Goal: Task Accomplishment & Management: Use online tool/utility

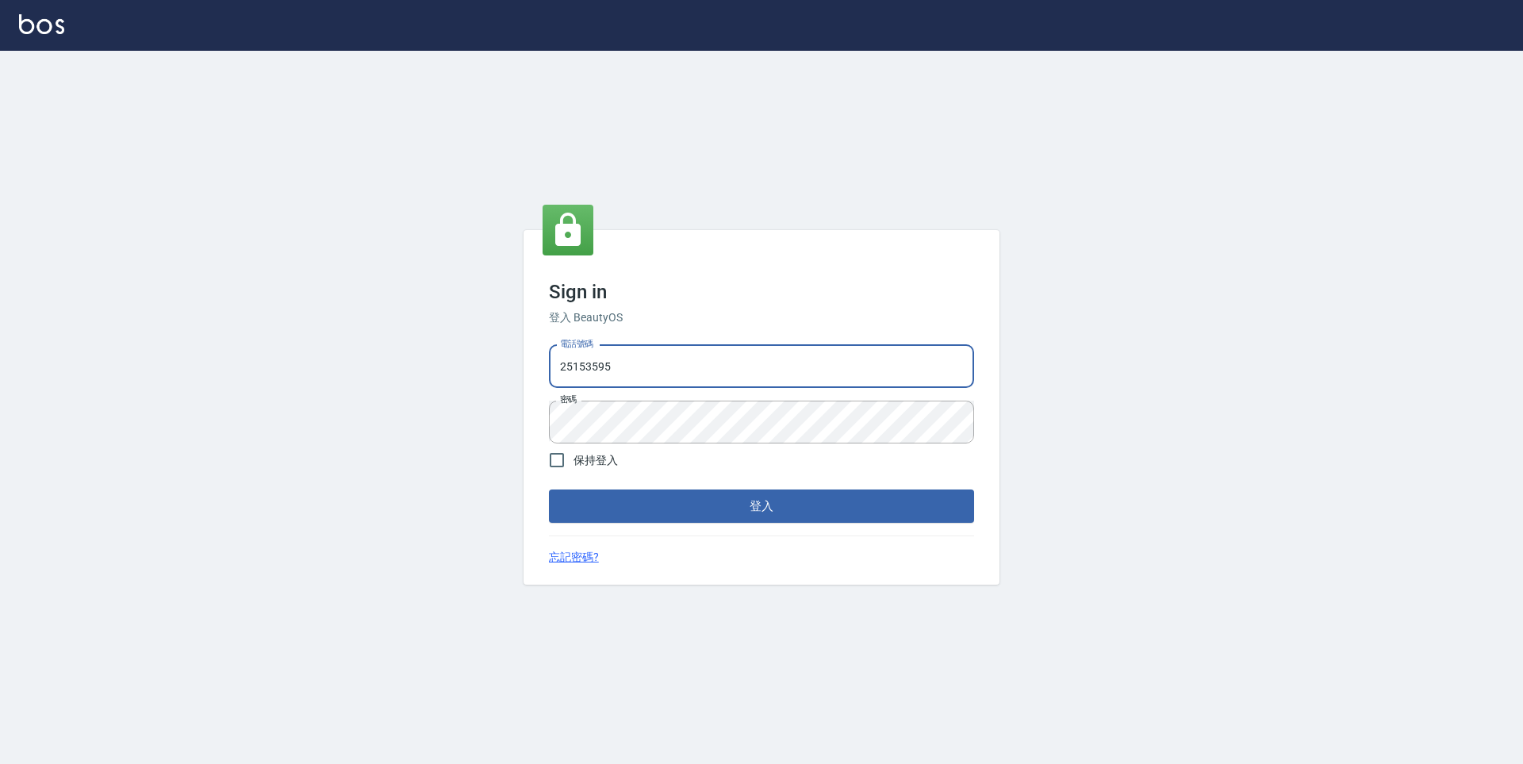
drag, startPoint x: 624, startPoint y: 371, endPoint x: 475, endPoint y: 372, distance: 149.1
click at [475, 372] on div "Sign in 登入 BeautyOS 電話號碼 [PHONE_NUMBER] 電話號碼 密碼 密碼 保持登入 登入 忘記密碼?" at bounding box center [761, 407] width 1523 height 713
type input "0930889212"
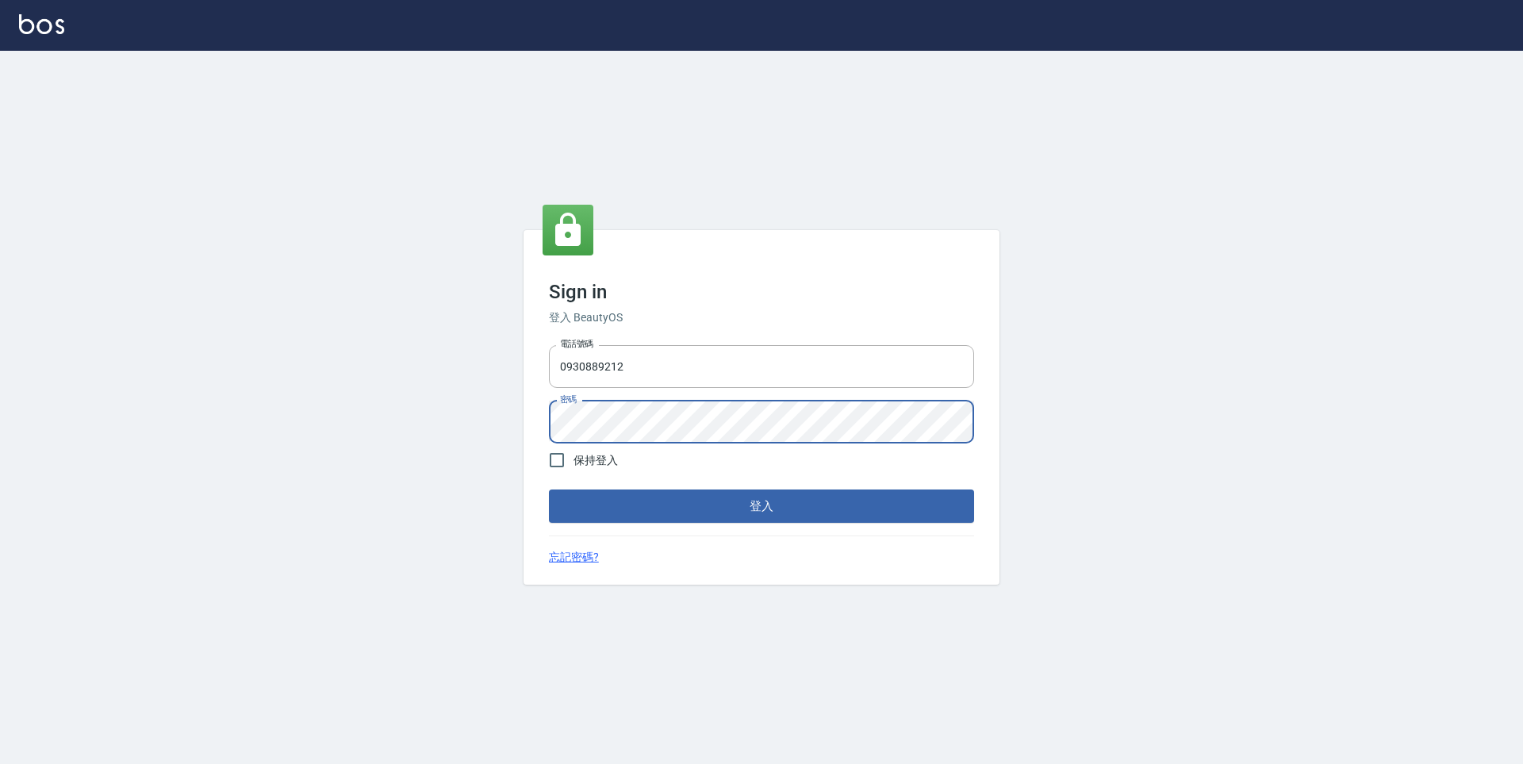
click at [537, 436] on div "Sign in 登入 BeautyOS 電話號碼 [PHONE_NUMBER] 電話號碼 密碼 密碼 保持登入 登入 忘記密碼?" at bounding box center [762, 407] width 476 height 355
click at [525, 426] on div "Sign in 登入 BeautyOS 電話號碼 [PHONE_NUMBER] 電話號碼 密碼 密碼 保持登入 登入 忘記密碼?" at bounding box center [762, 407] width 476 height 355
click at [549, 489] on button "登入" at bounding box center [761, 505] width 425 height 33
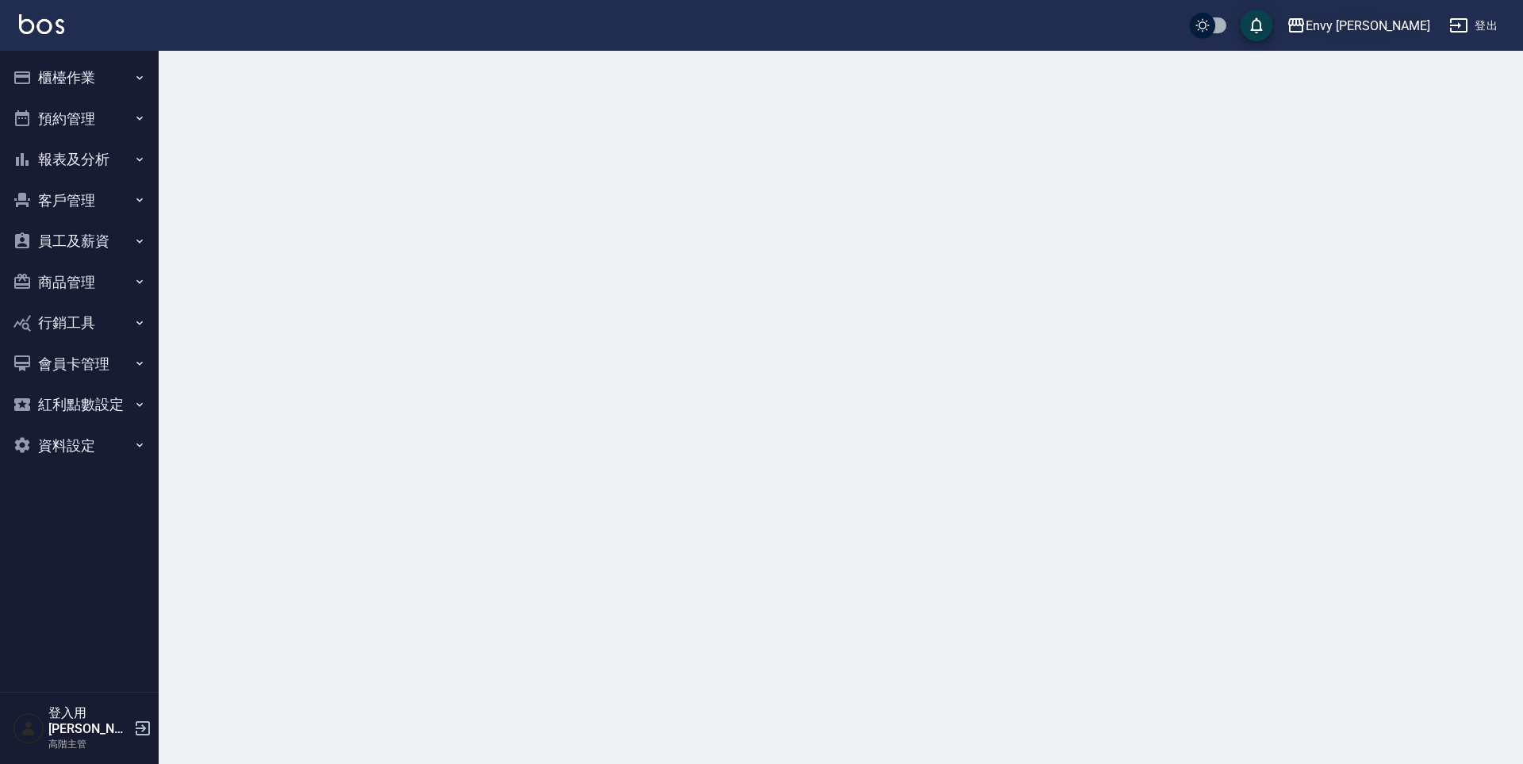
click at [1414, 21] on div "Envy [PERSON_NAME]" at bounding box center [1368, 26] width 125 height 20
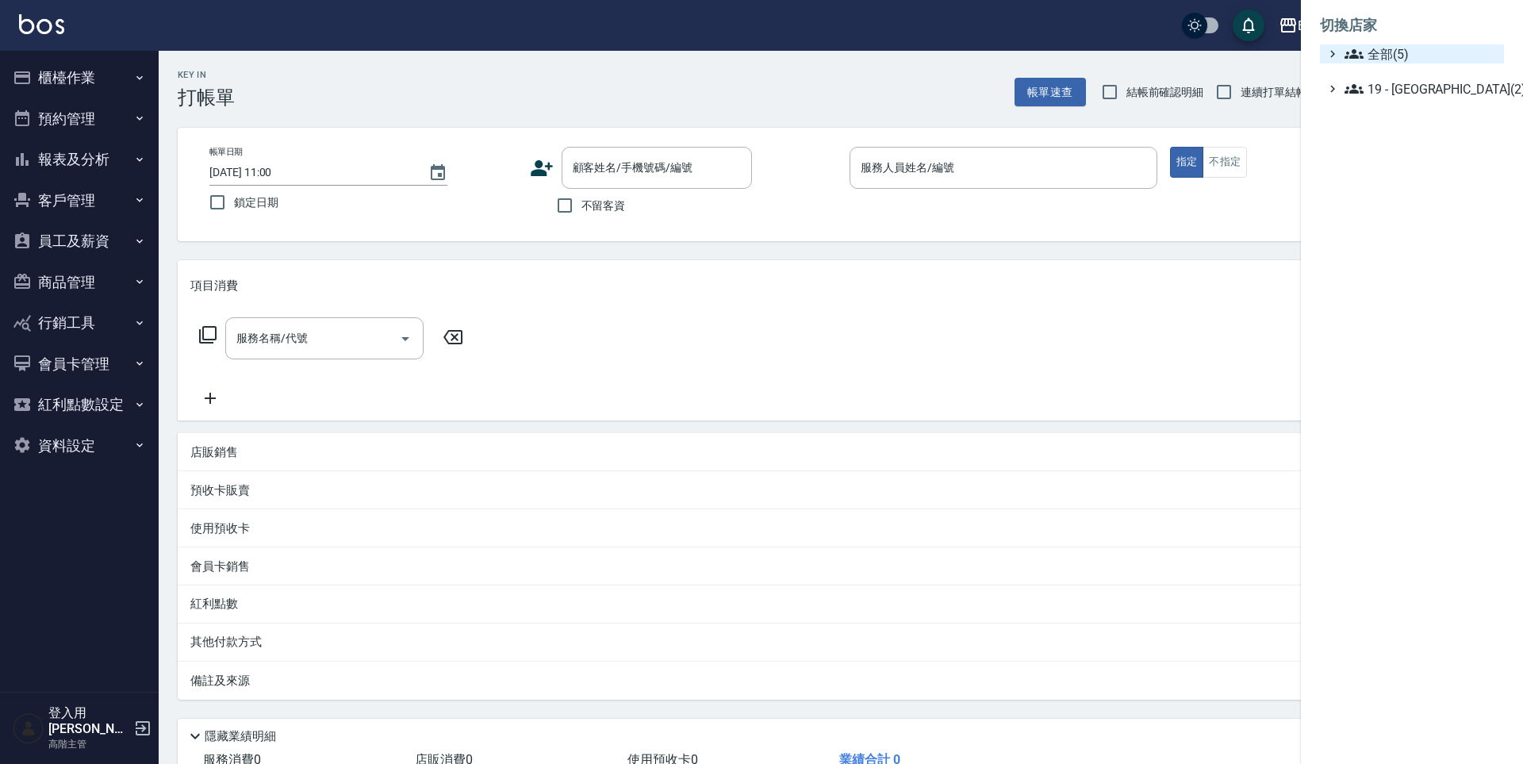
click at [1390, 53] on span "全部(5)" at bounding box center [1421, 53] width 153 height 19
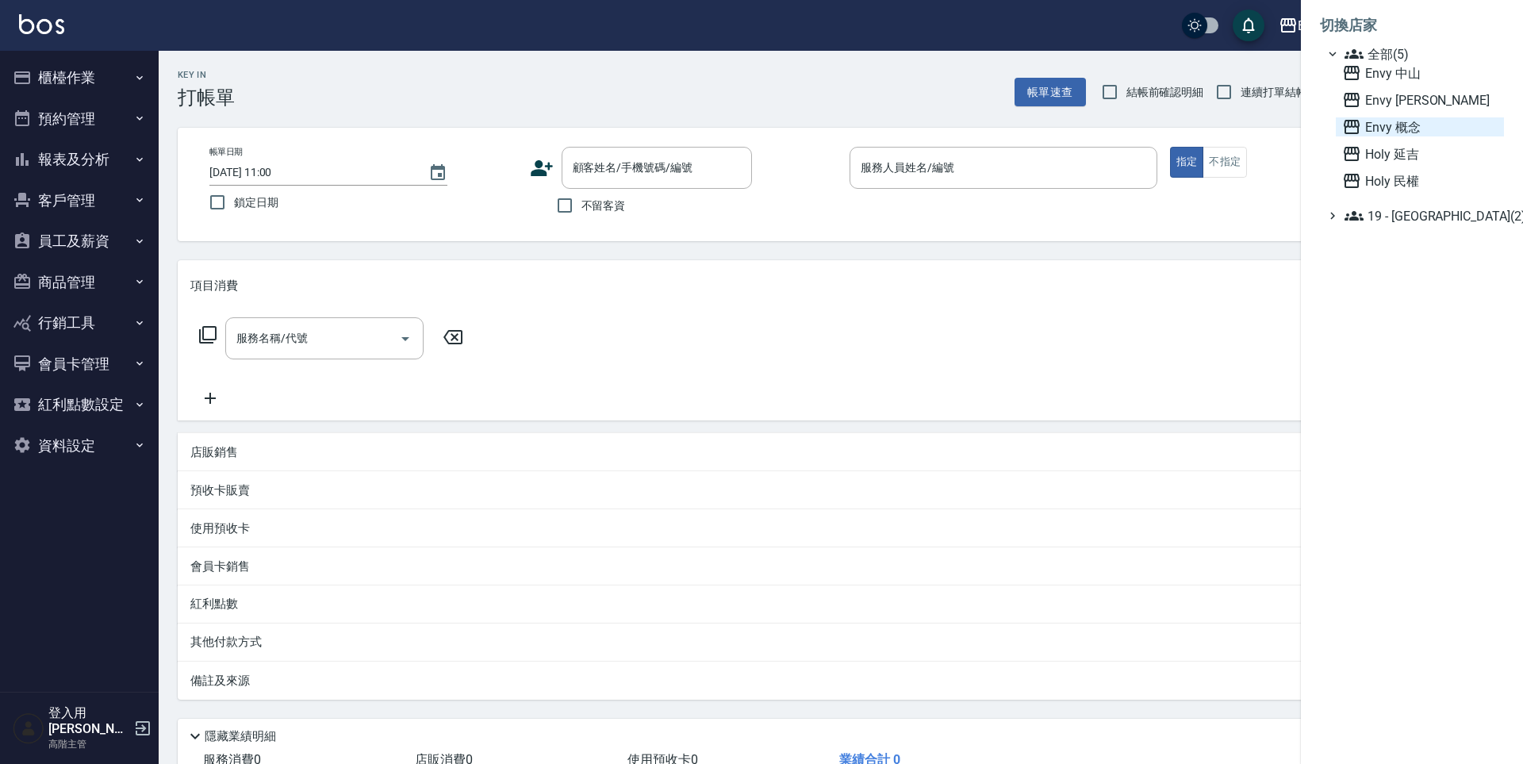
click at [1407, 129] on span "Envy 概念" at bounding box center [1419, 126] width 155 height 19
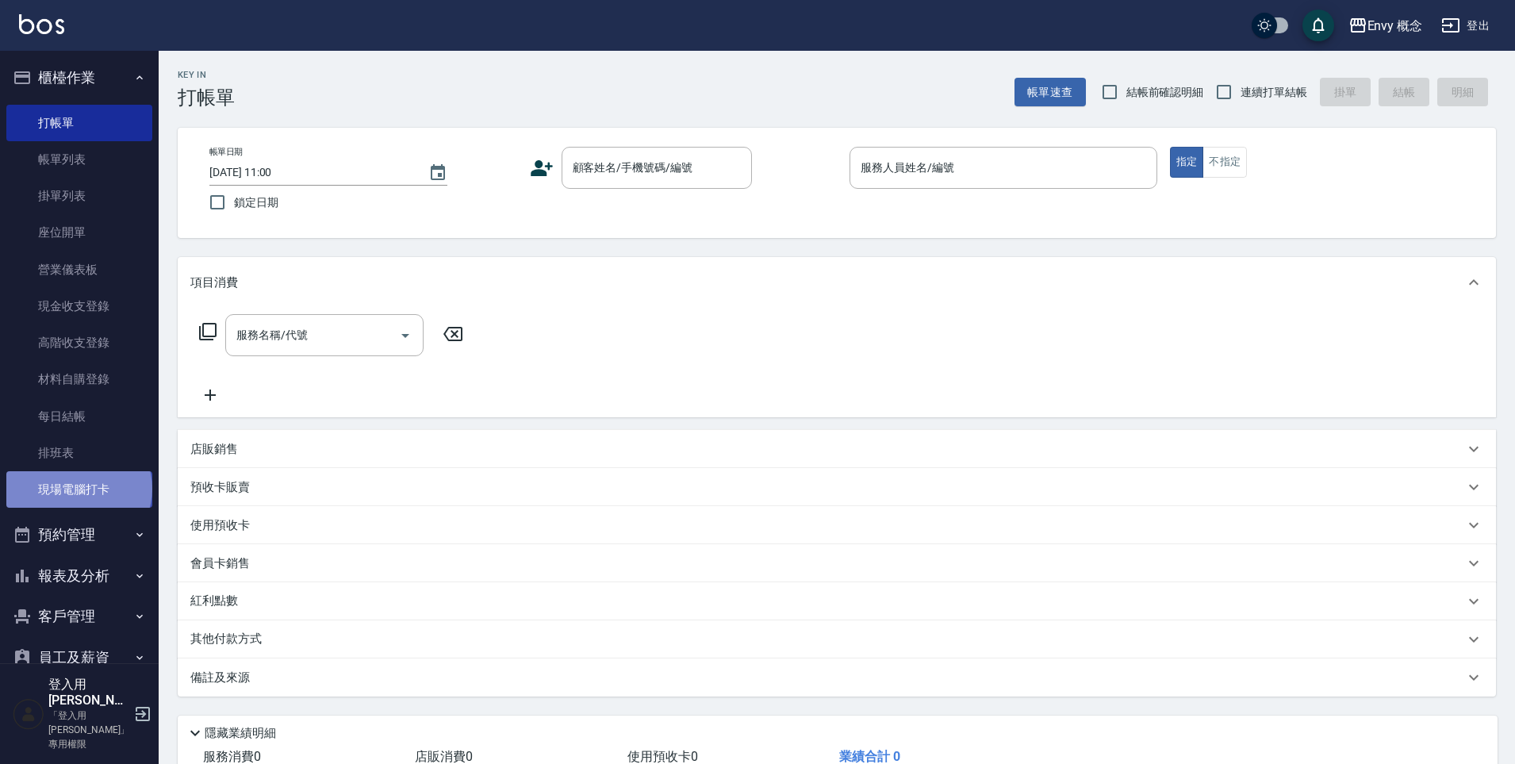
click at [78, 489] on link "現場電腦打卡" at bounding box center [79, 489] width 146 height 36
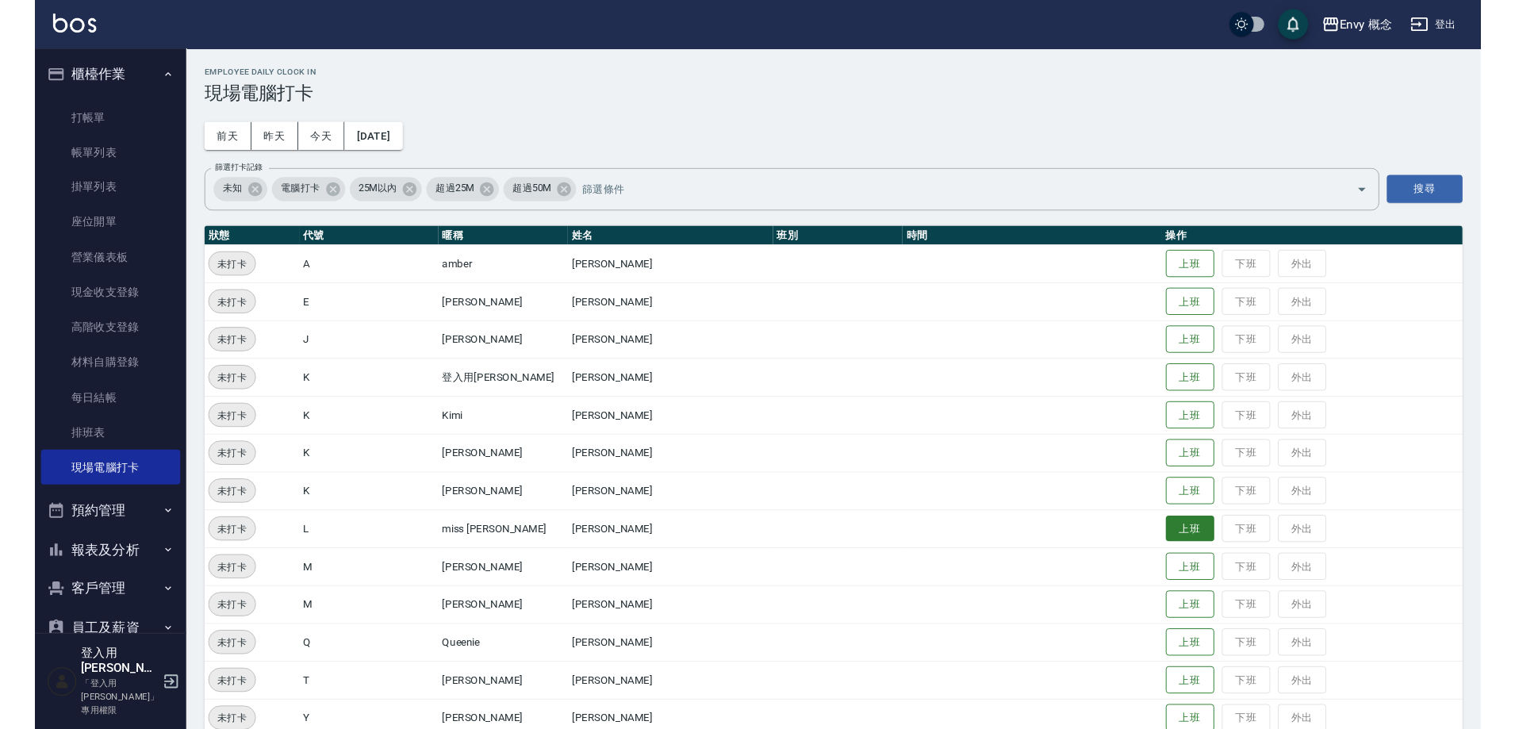
scroll to position [266, 0]
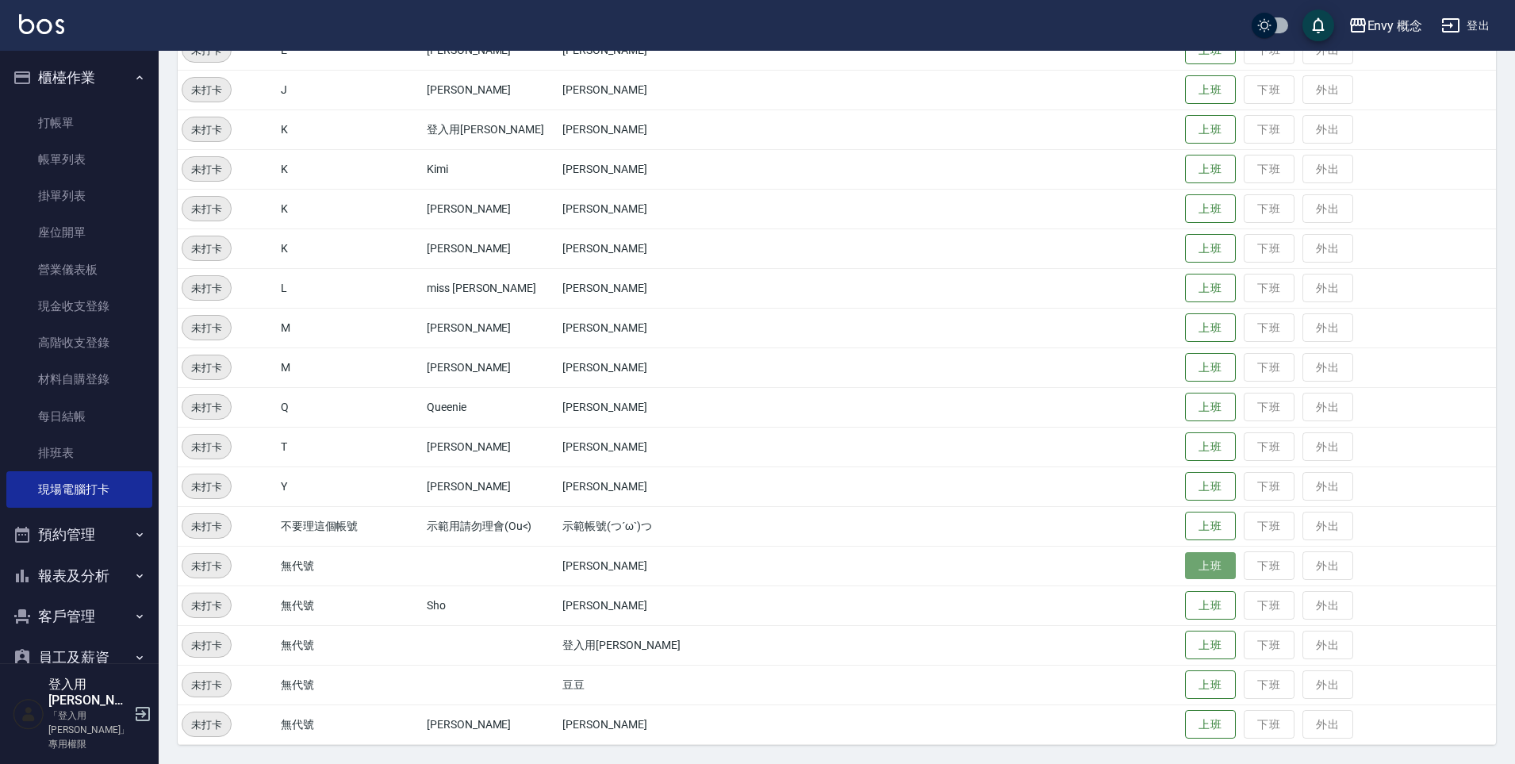
click at [1190, 570] on button "上班" at bounding box center [1210, 566] width 51 height 28
